Goal: Task Accomplishment & Management: Use online tool/utility

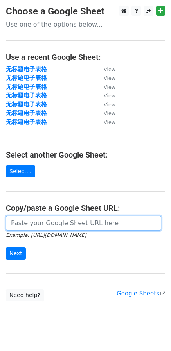
click at [36, 223] on input "url" at bounding box center [83, 223] width 155 height 15
paste input "https://docs.google.com/spreadsheets/d/1h8hgvIhfiZ9Xd_NJDsgZIFMT6r2RUTtL6hx1Ohw…"
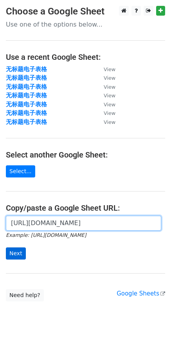
type input "https://docs.google.com/spreadsheets/d/1h8hgvIhfiZ9Xd_NJDsgZIFMT6r2RUTtL6hx1Ohw…"
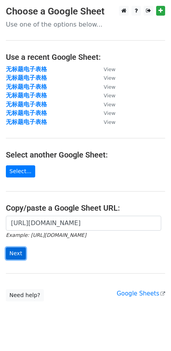
click at [16, 253] on input "Next" at bounding box center [16, 254] width 20 height 12
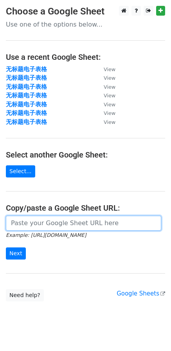
paste input "https://docs.google.com/spreadsheets/d/1h8hgvIhfiZ9Xd_NJDsgZIFMT6r2RUTtL6hx1Ohw…"
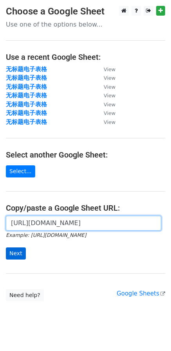
type input "https://docs.google.com/spreadsheets/d/1h8hgvIhfiZ9Xd_NJDsgZIFMT6r2RUTtL6hx1Ohw…"
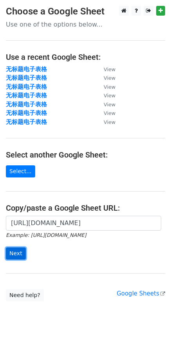
click at [20, 251] on input "Next" at bounding box center [16, 254] width 20 height 12
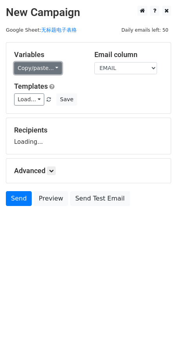
click at [53, 73] on link "Copy/paste..." at bounding box center [38, 68] width 48 height 12
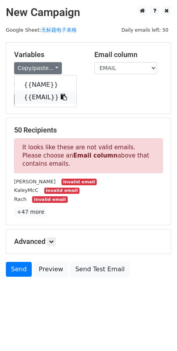
click at [37, 101] on link "{{EMAIL}}" at bounding box center [45, 97] width 62 height 13
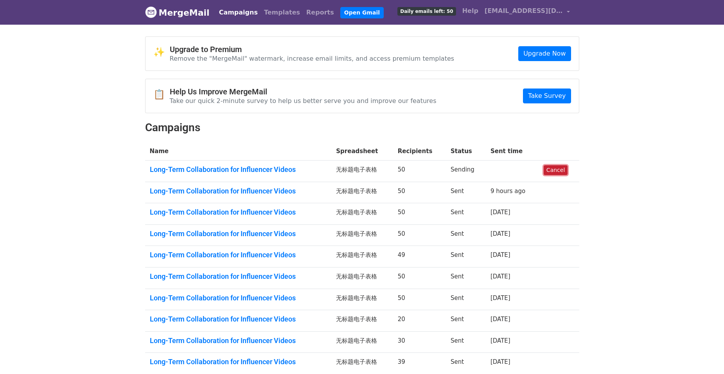
click at [558, 168] on link "Cancel" at bounding box center [556, 170] width 24 height 10
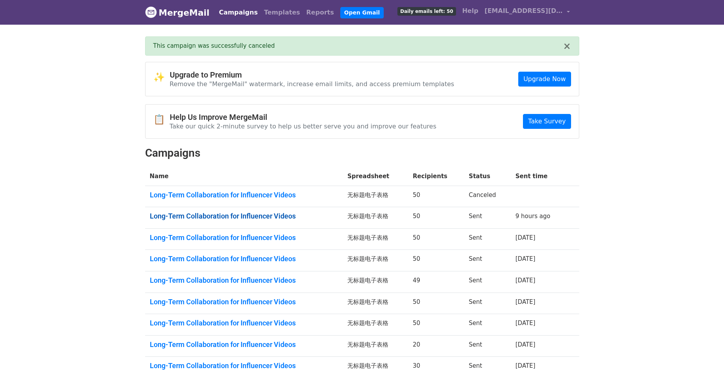
click at [281, 216] on link "Long-Term Collaboration for Influencer Videos" at bounding box center [244, 216] width 189 height 9
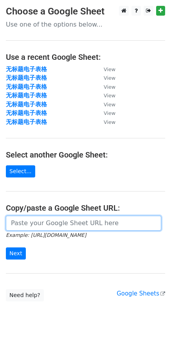
drag, startPoint x: 37, startPoint y: 227, endPoint x: 41, endPoint y: 221, distance: 7.2
click at [37, 227] on input "url" at bounding box center [83, 223] width 155 height 15
paste input "https://docs.google.com/spreadsheets/d/1h8hgvIhfiZ9Xd_NJDsgZIFMT6r2RUTtL6hx1Ohw…"
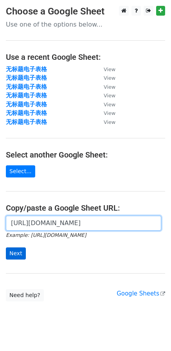
type input "https://docs.google.com/spreadsheets/d/1h8hgvIhfiZ9Xd_NJDsgZIFMT6r2RUTtL6hx1Ohw…"
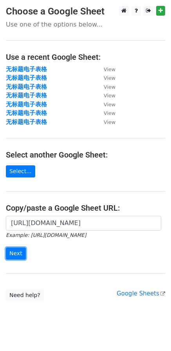
drag, startPoint x: 12, startPoint y: 250, endPoint x: 15, endPoint y: 247, distance: 4.7
click at [11, 251] on input "Next" at bounding box center [16, 254] width 20 height 12
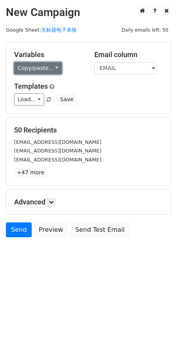
click at [40, 73] on link "Copy/paste..." at bounding box center [38, 68] width 48 height 12
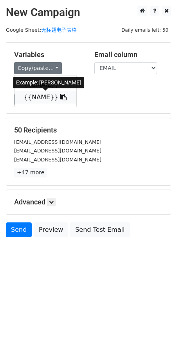
click at [28, 97] on link "{{NAME}}" at bounding box center [45, 97] width 62 height 13
